Goal: Task Accomplishment & Management: Use online tool/utility

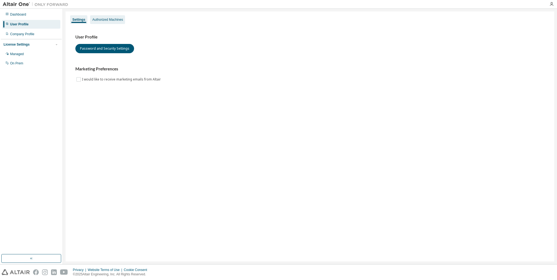
click at [110, 20] on div "Authorized Machines" at bounding box center [107, 19] width 31 height 4
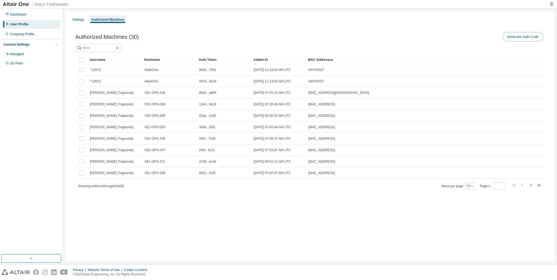
click at [511, 35] on button "Generate Auth Code" at bounding box center [523, 36] width 41 height 9
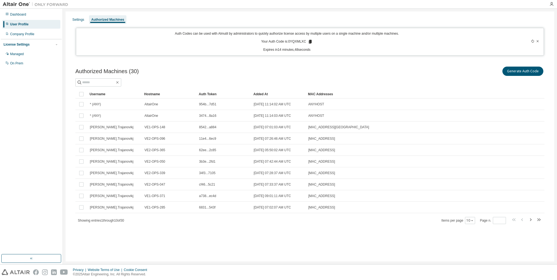
click at [301, 42] on p "Your Auth Code is: 0YQXMLXC" at bounding box center [286, 41] width 51 height 5
copy p "0YQXMLXC"
